Goal: Task Accomplishment & Management: Use online tool/utility

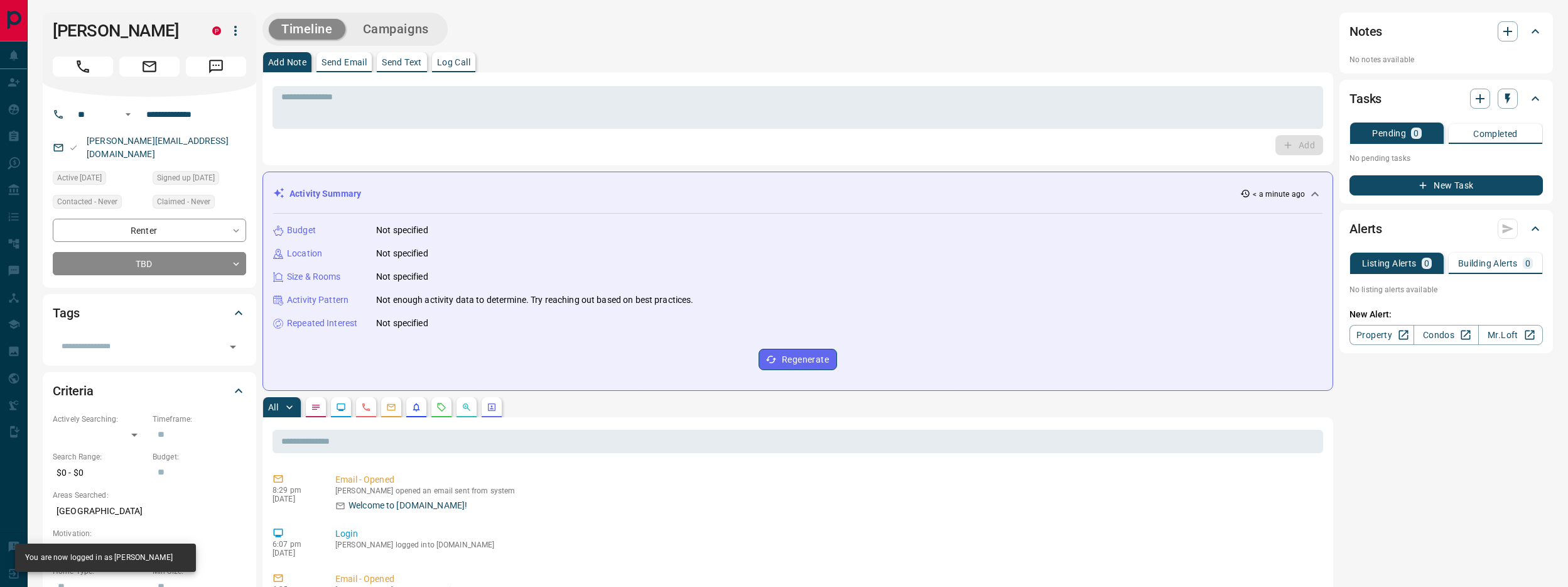
click at [235, 33] on icon "button" at bounding box center [235, 31] width 15 height 15
drag, startPoint x: 40, startPoint y: 85, endPoint x: 23, endPoint y: 86, distance: 17.0
click at [39, 85] on div at bounding box center [784, 293] width 1568 height 587
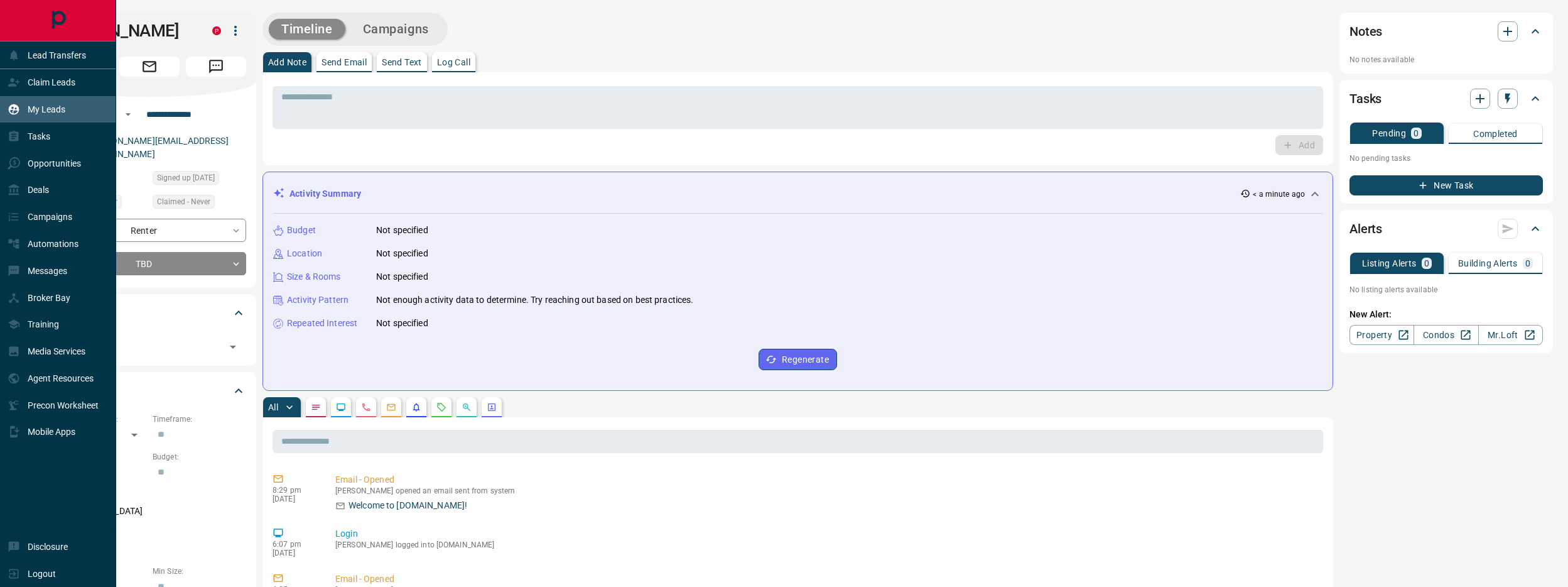
click at [49, 106] on p "My Leads" at bounding box center [46, 109] width 38 height 10
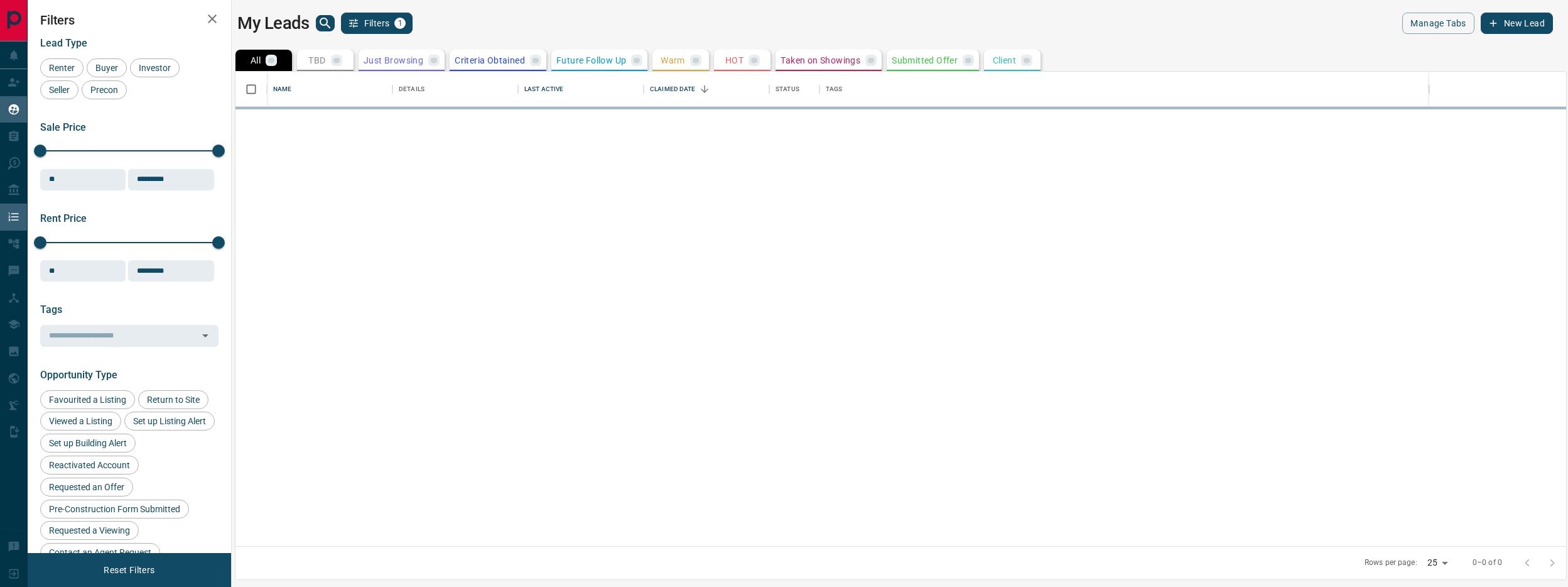
scroll to position [474, 1331]
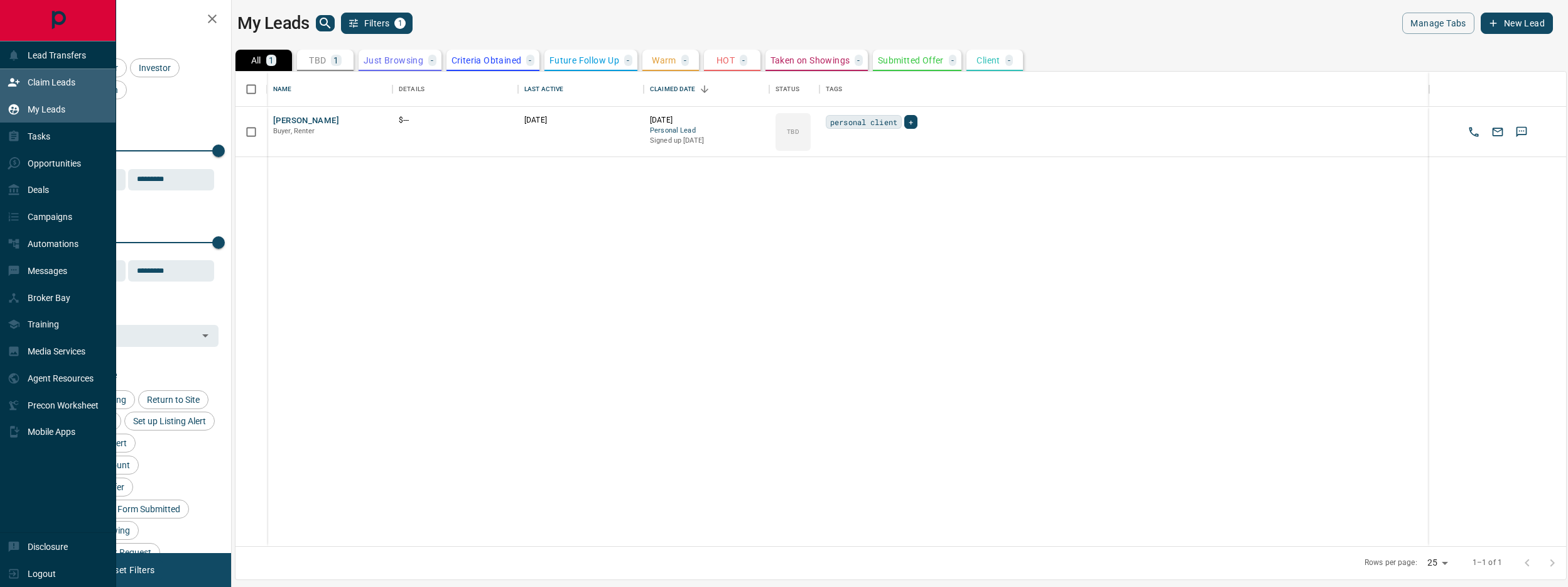
click at [24, 88] on div "Claim Leads" at bounding box center [42, 82] width 68 height 20
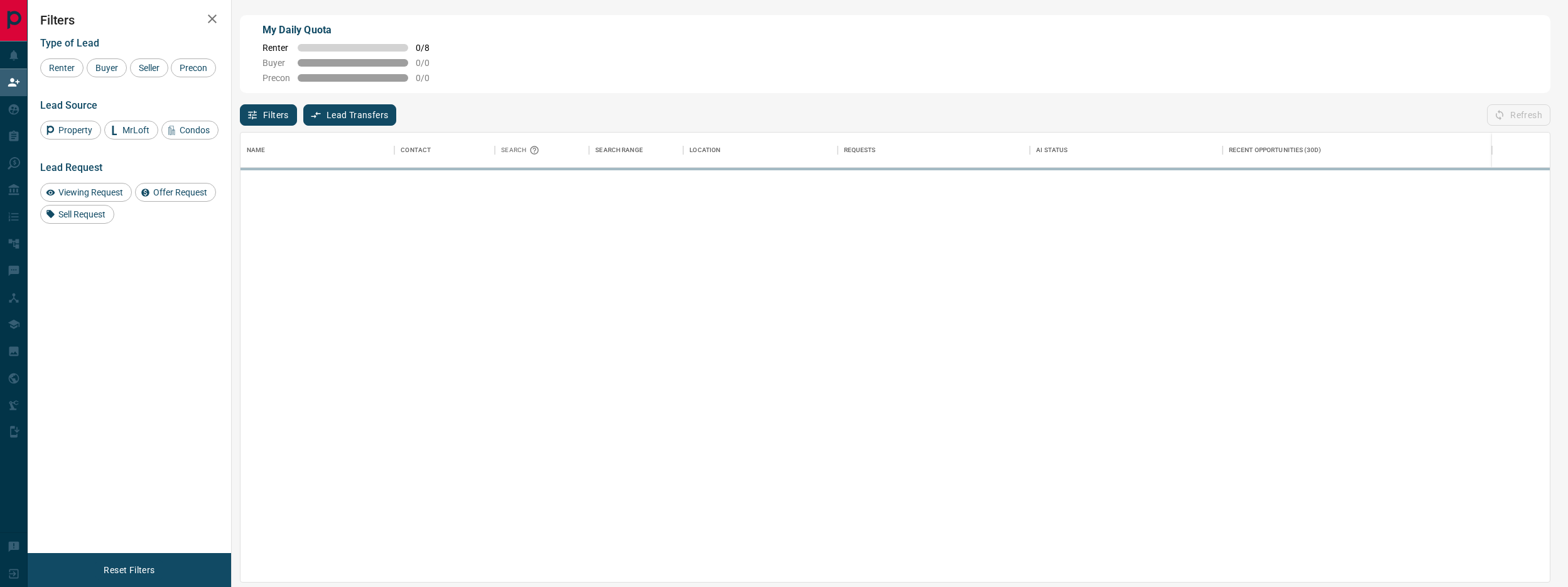
scroll to position [449, 1310]
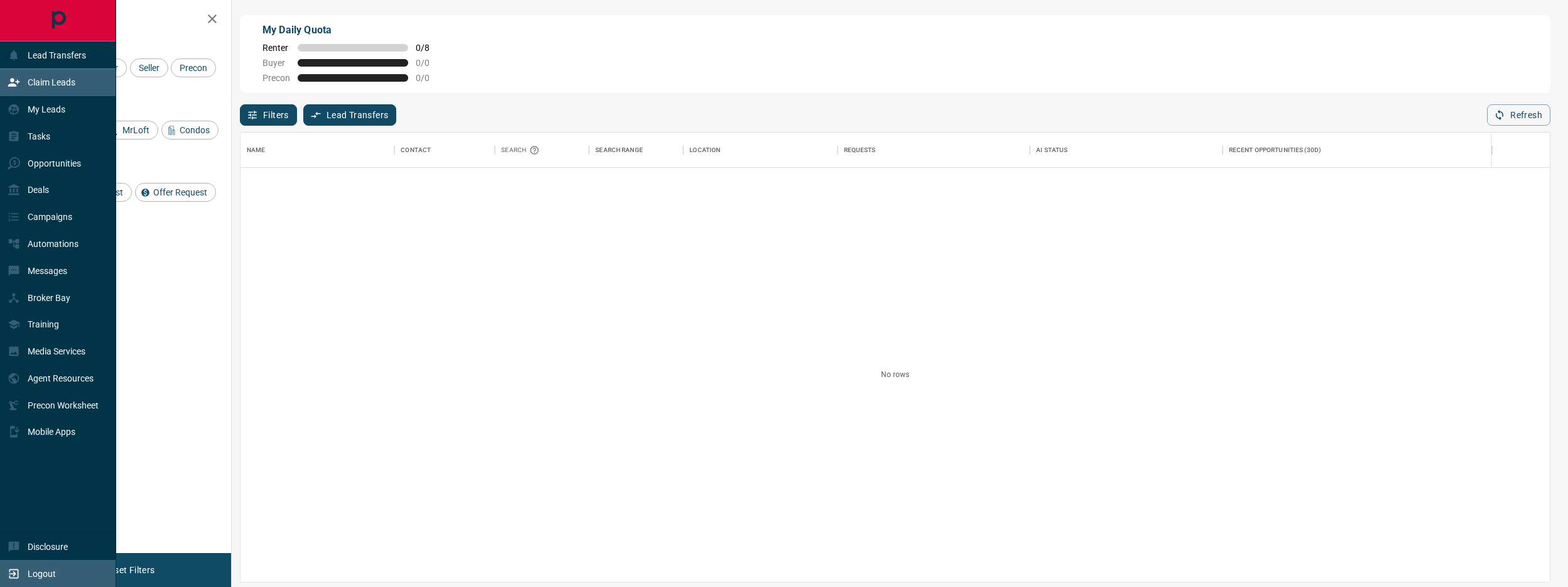
click at [53, 582] on div "Logout" at bounding box center [32, 573] width 49 height 20
